Goal: Feedback & Contribution: Submit feedback/report problem

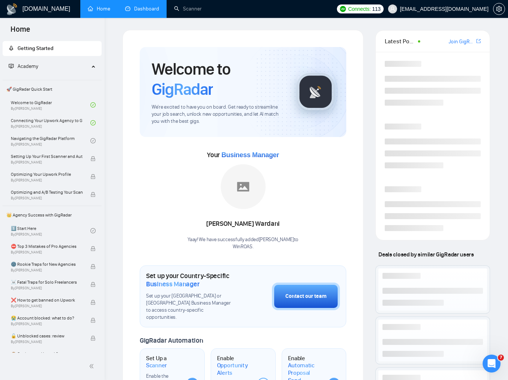
click at [144, 6] on link "Dashboard" at bounding box center [142, 9] width 34 height 6
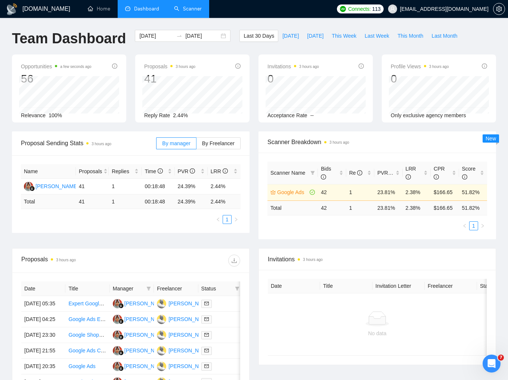
click at [196, 10] on link "Scanner" at bounding box center [188, 9] width 28 height 6
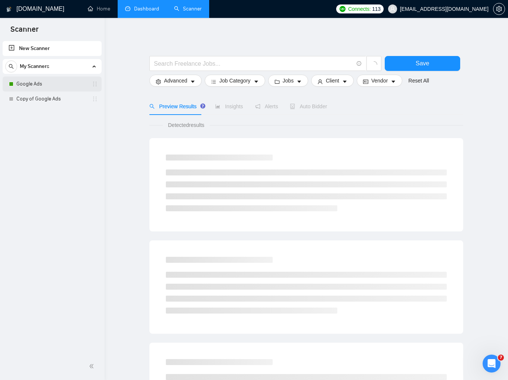
click at [35, 82] on link "Google Ads" at bounding box center [51, 84] width 71 height 15
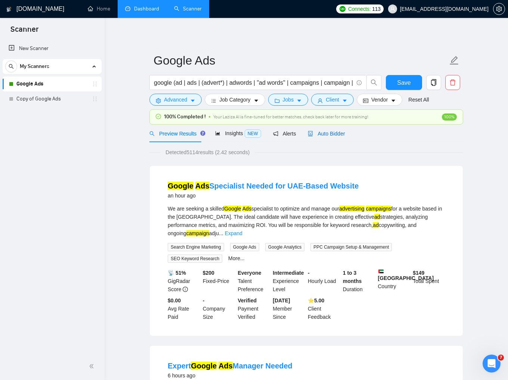
click at [338, 132] on span "Auto Bidder" at bounding box center [326, 134] width 37 height 6
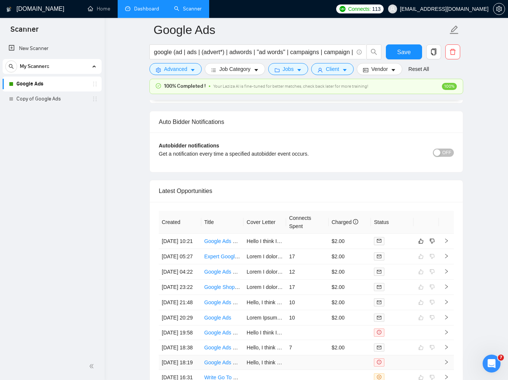
scroll to position [1754, 0]
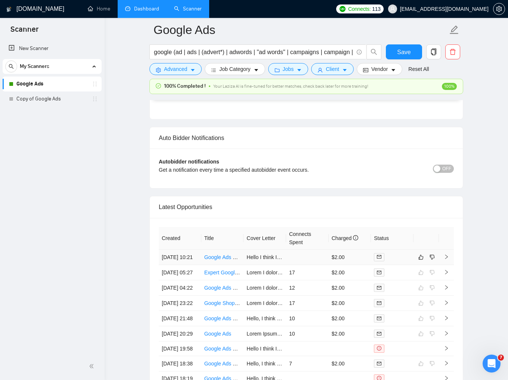
click at [445, 257] on icon "right" at bounding box center [445, 256] width 5 height 5
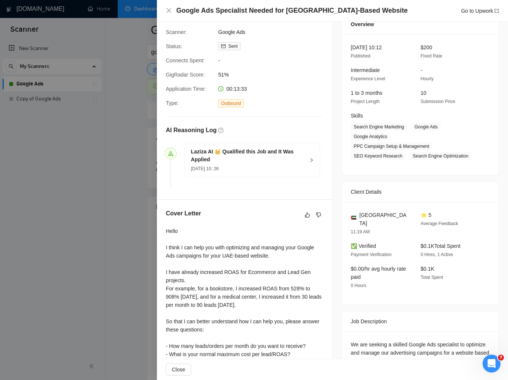
scroll to position [37, 0]
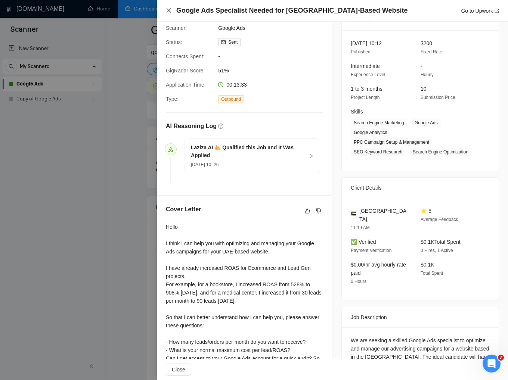
click at [168, 10] on icon "close" at bounding box center [169, 10] width 6 height 6
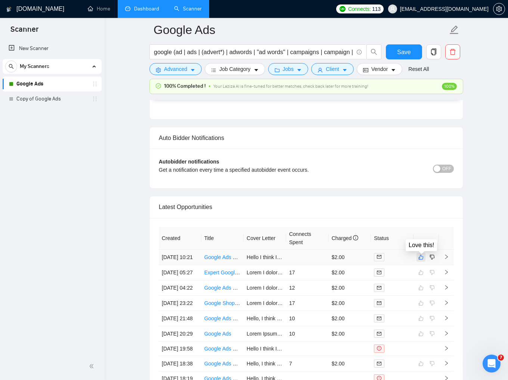
click at [421, 257] on icon "like" at bounding box center [420, 257] width 5 height 5
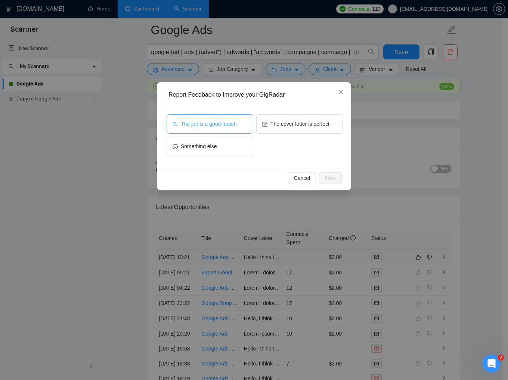
click at [240, 124] on button "The job is a good match" at bounding box center [209, 123] width 87 height 19
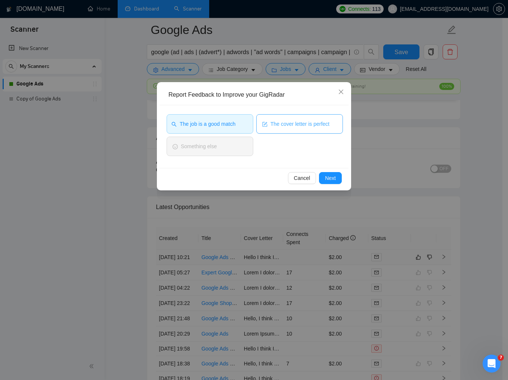
click at [262, 123] on icon "form" at bounding box center [264, 124] width 5 height 5
click at [336, 185] on div "Cancel Next" at bounding box center [253, 178] width 189 height 20
click at [336, 180] on button "Next" at bounding box center [330, 178] width 23 height 12
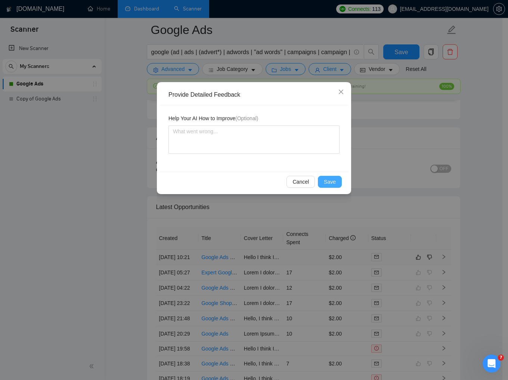
click at [335, 180] on button "Save" at bounding box center [330, 182] width 24 height 12
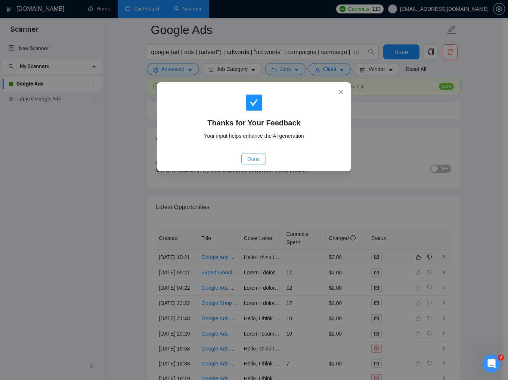
click at [253, 158] on span "Done" at bounding box center [253, 159] width 12 height 8
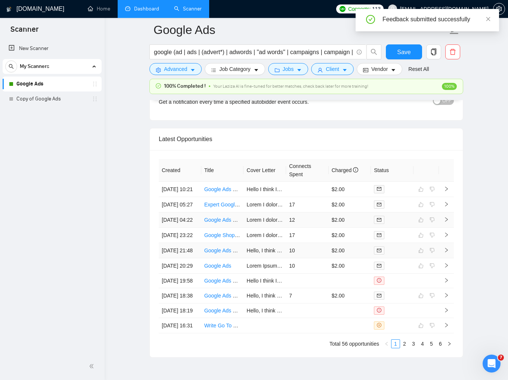
scroll to position [1829, 0]
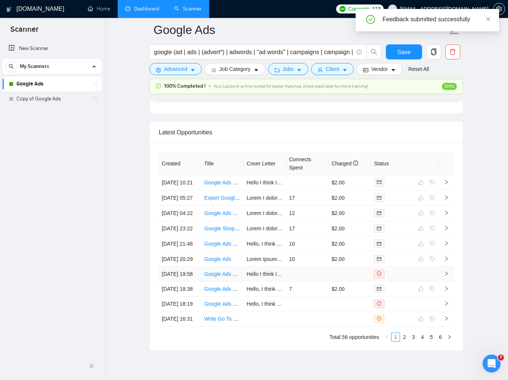
click at [447, 276] on icon "right" at bounding box center [446, 273] width 3 height 4
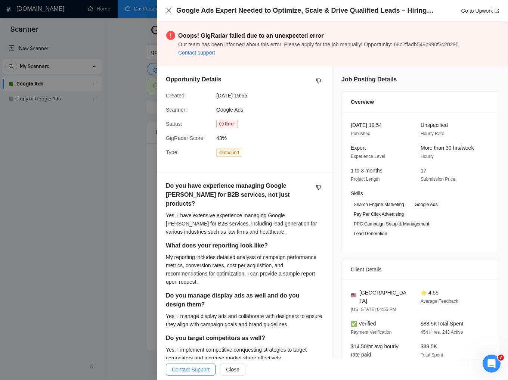
click at [169, 9] on icon "close" at bounding box center [169, 10] width 6 height 6
